Goal: Information Seeking & Learning: Compare options

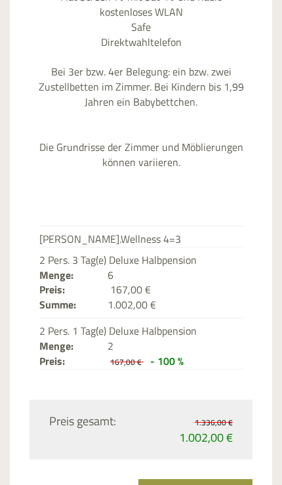
scroll to position [1592, 0]
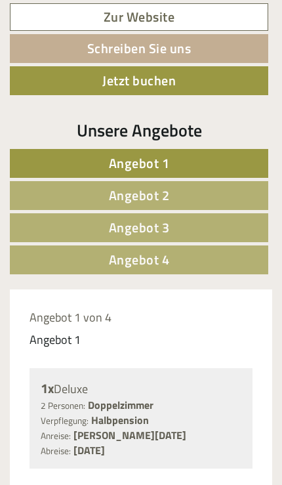
click at [225, 193] on link "Angebot 2" at bounding box center [139, 195] width 258 height 29
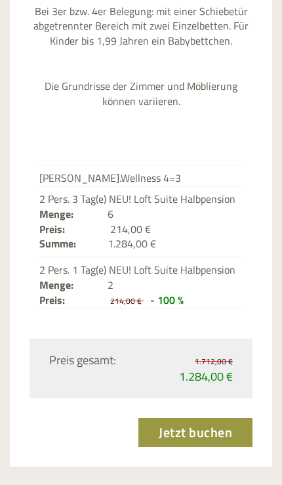
scroll to position [1808, 0]
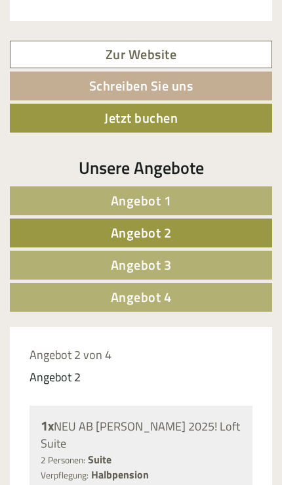
click at [182, 255] on link "Angebot 3" at bounding box center [141, 264] width 262 height 29
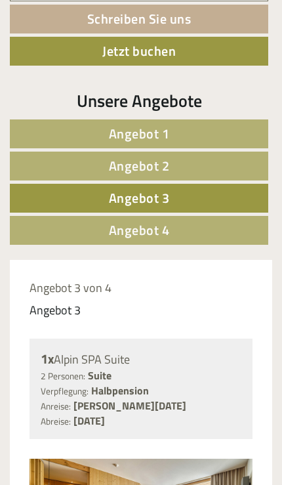
click at [206, 222] on link "Angebot 4" at bounding box center [139, 230] width 258 height 29
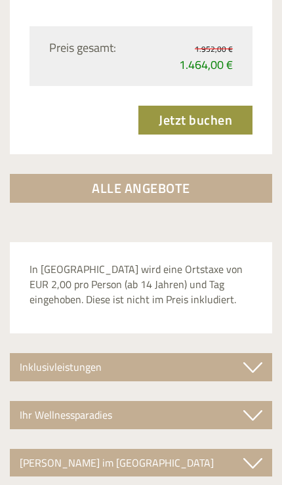
scroll to position [2117, 0]
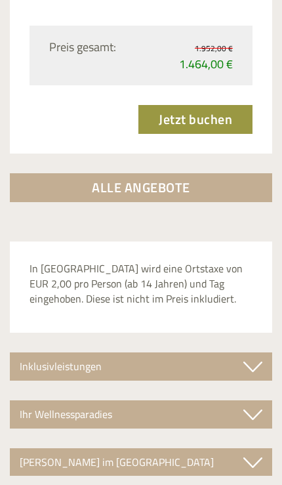
click at [159, 352] on div "Inklusivleistungen" at bounding box center [141, 366] width 262 height 28
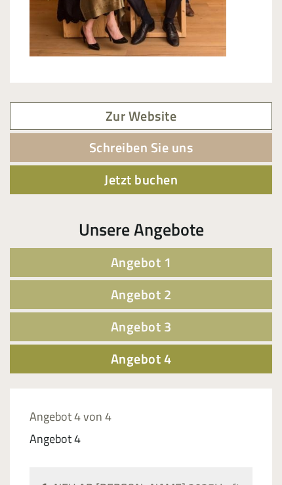
scroll to position [893, 0]
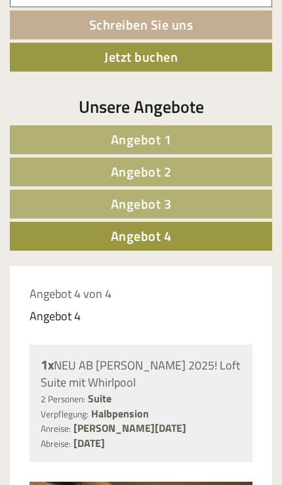
click at [183, 154] on link "Angebot 1" at bounding box center [141, 139] width 262 height 29
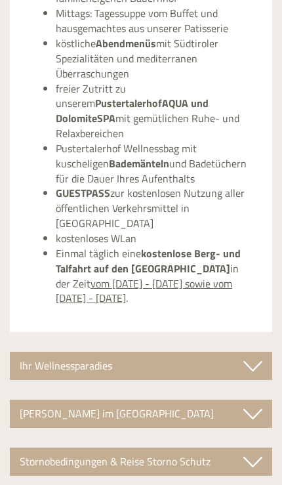
scroll to position [2475, 0]
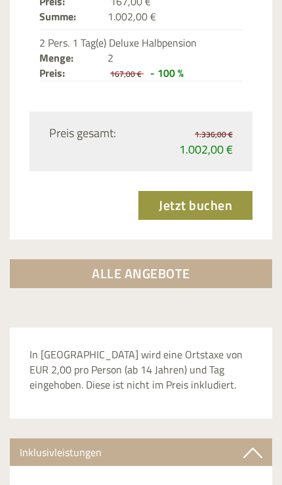
click at [217, 259] on link "ALLE ANGEBOTE" at bounding box center [141, 273] width 262 height 29
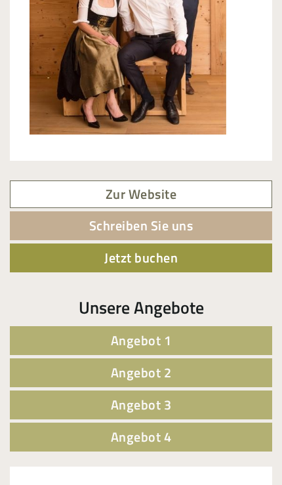
scroll to position [893, 0]
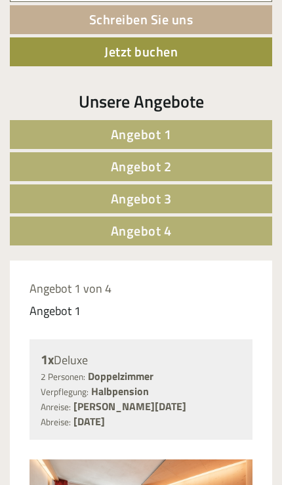
click at [191, 181] on link "Angebot 2" at bounding box center [141, 166] width 262 height 29
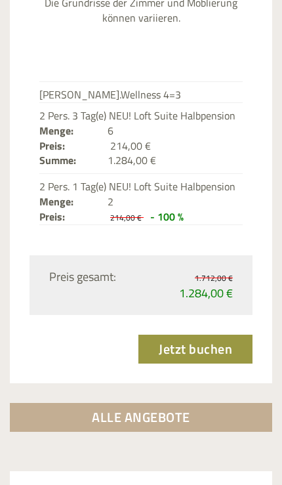
scroll to position [1814, 0]
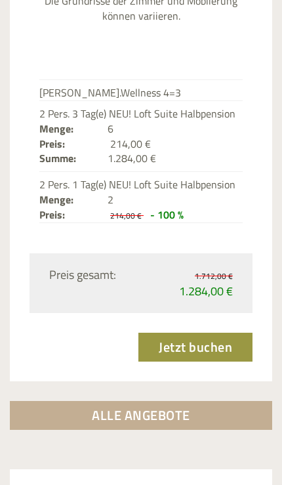
click at [100, 401] on link "ALLE ANGEBOTE" at bounding box center [141, 415] width 262 height 29
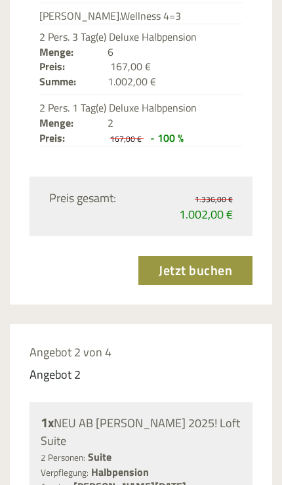
scroll to position [893, 0]
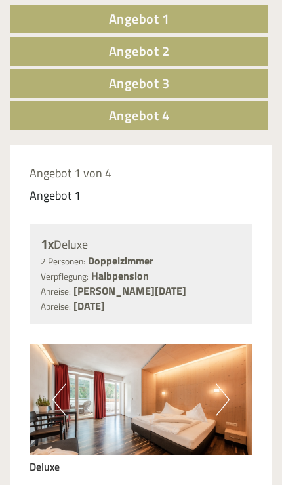
click at [75, 77] on link "Angebot 3" at bounding box center [139, 83] width 258 height 29
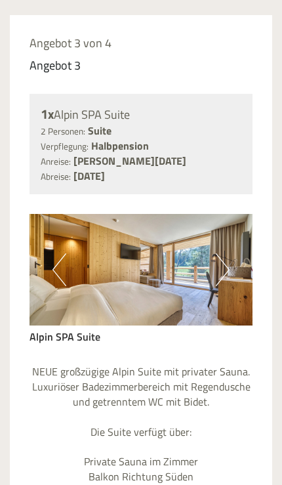
scroll to position [1028, 0]
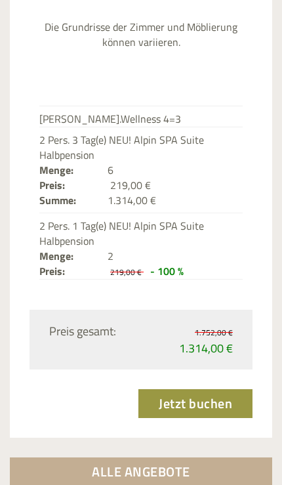
click at [195, 457] on link "ALLE ANGEBOTE" at bounding box center [141, 471] width 262 height 29
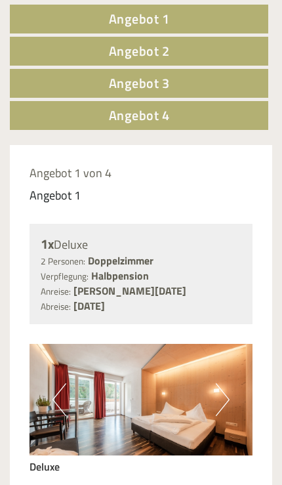
click at [82, 110] on link "Angebot 4" at bounding box center [139, 115] width 258 height 29
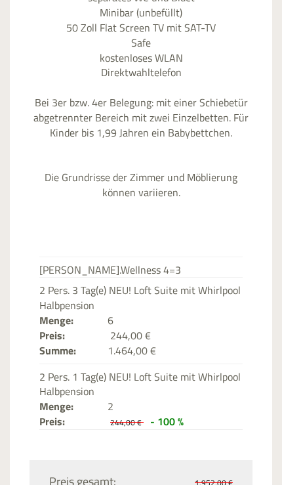
scroll to position [1684, 0]
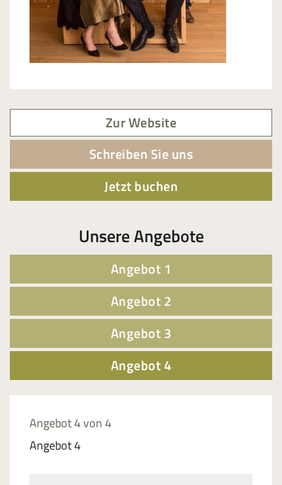
click at [71, 262] on link "Angebot 1" at bounding box center [141, 268] width 262 height 29
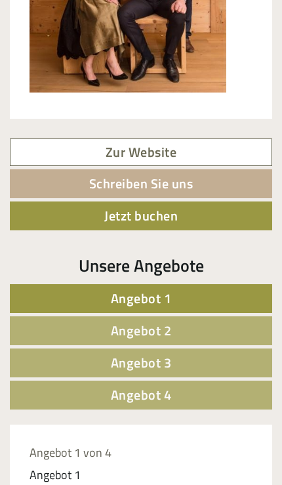
scroll to position [613, 0]
